Goal: Find specific page/section: Find specific page/section

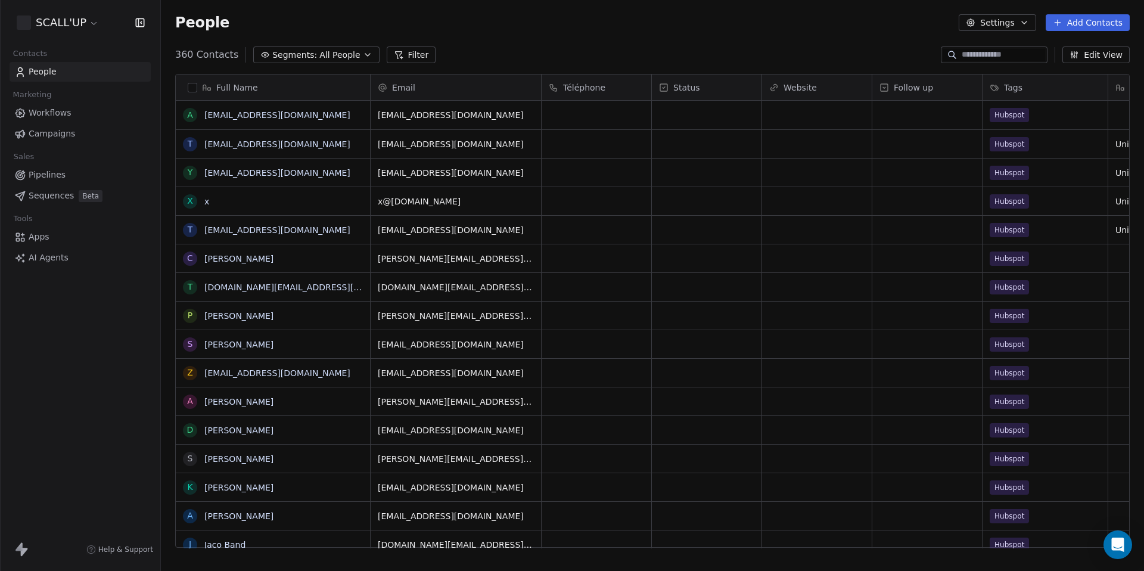
click at [79, 27] on html "SCALL'UP Contacts People Marketing Workflows Campaigns Sales Pipelines Sequence…" at bounding box center [572, 285] width 1144 height 571
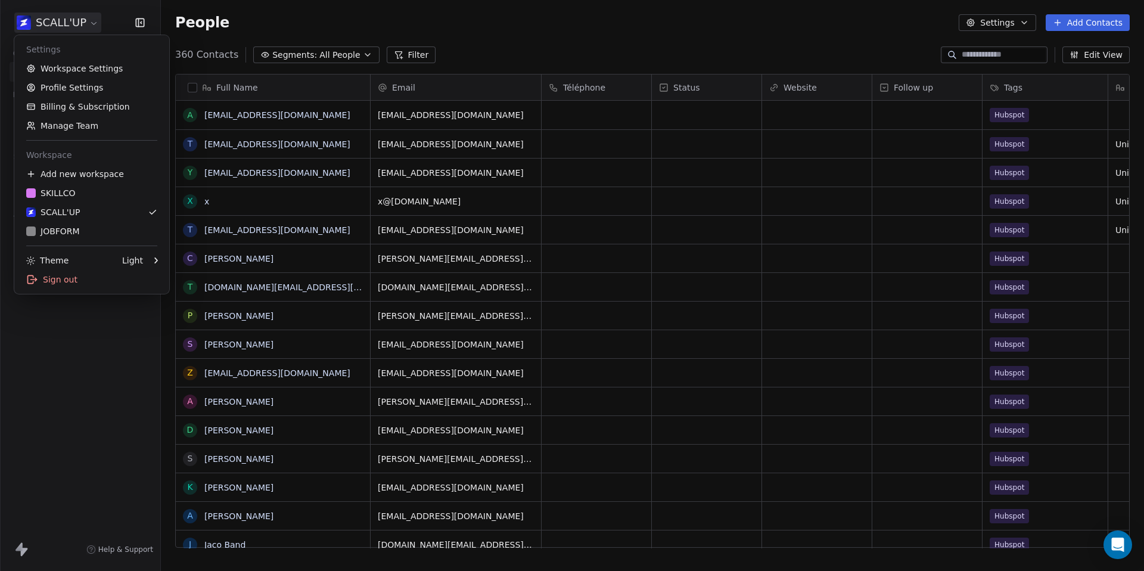
scroll to position [493, 974]
click at [88, 198] on div "SKILLCO" at bounding box center [91, 193] width 131 height 12
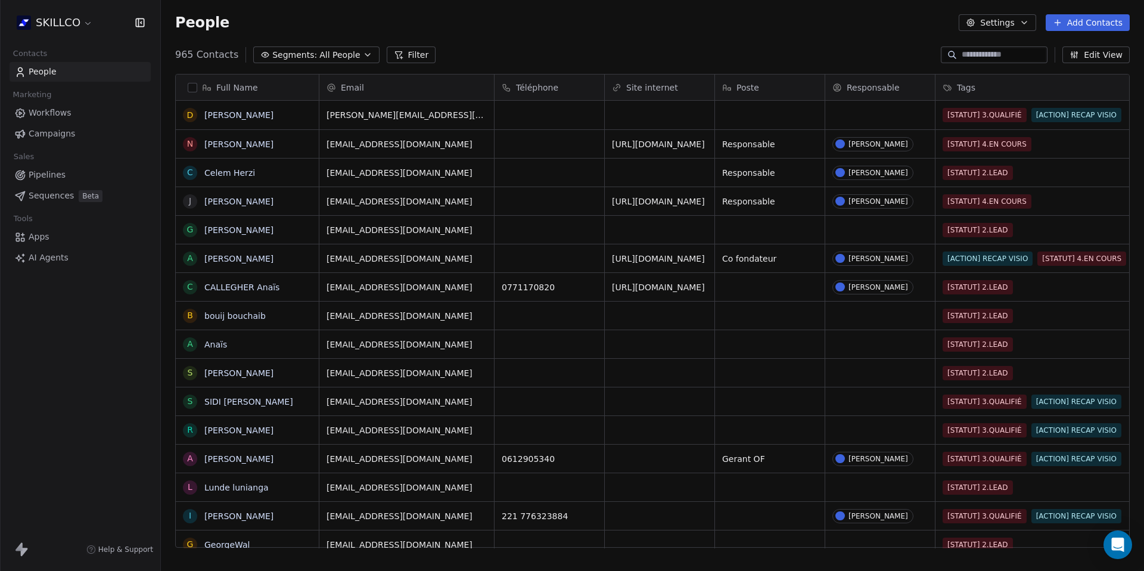
scroll to position [493, 974]
click at [987, 58] on input at bounding box center [1003, 55] width 83 height 12
click at [539, 63] on div "965 Contacts Segments: All People Filter Edit View" at bounding box center [652, 54] width 983 height 19
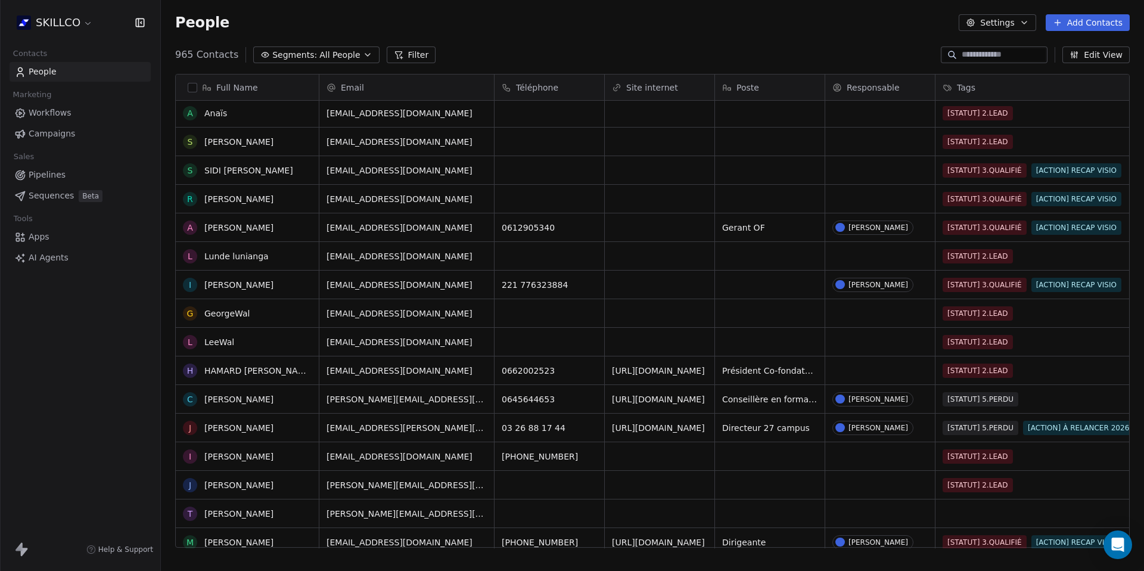
scroll to position [265, 0]
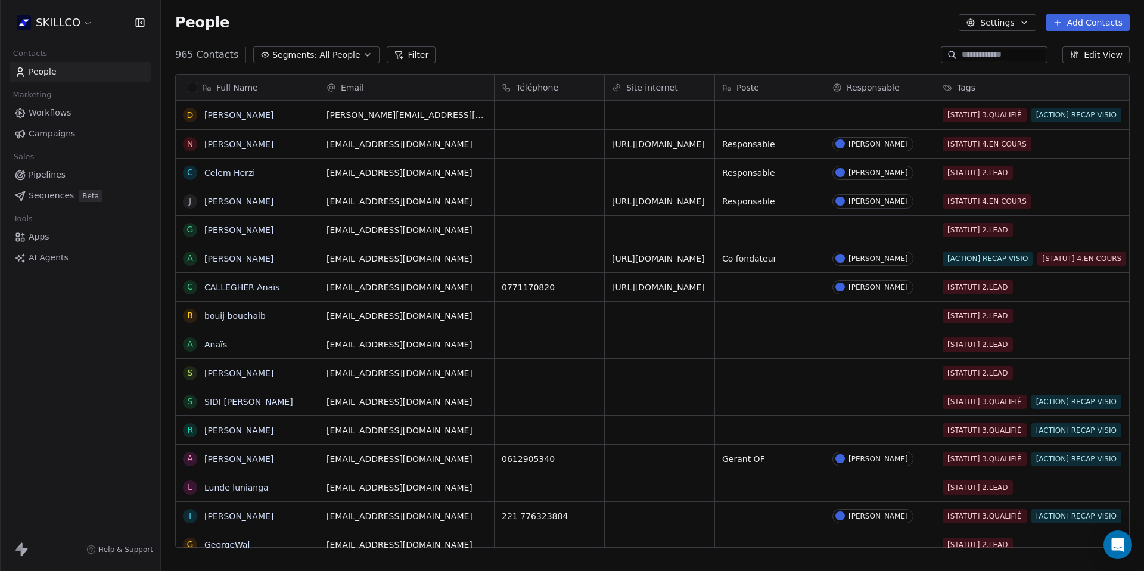
scroll to position [10, 10]
